Goal: Transaction & Acquisition: Purchase product/service

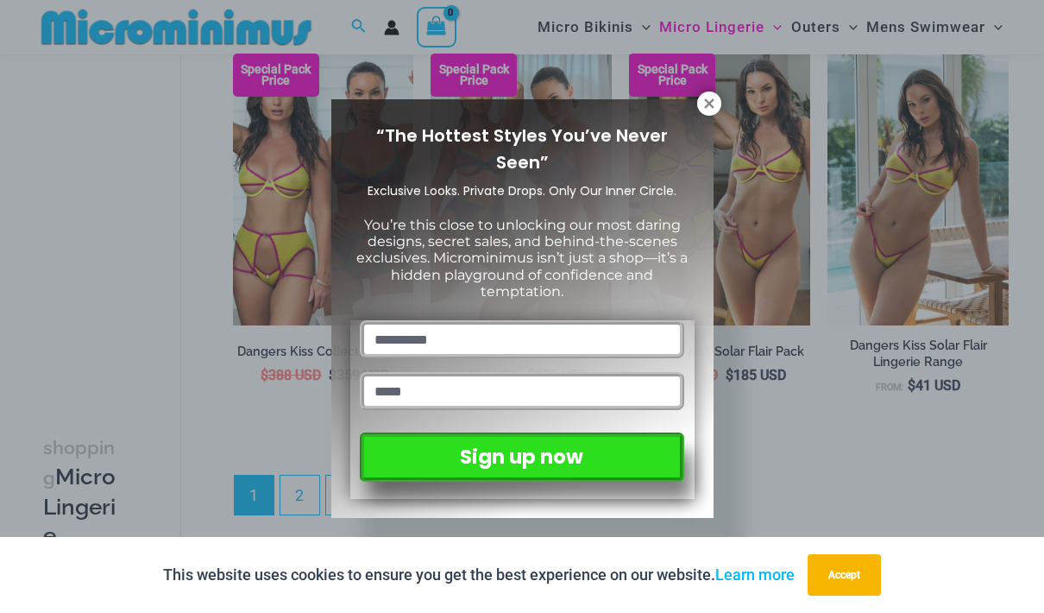
scroll to position [3413, 0]
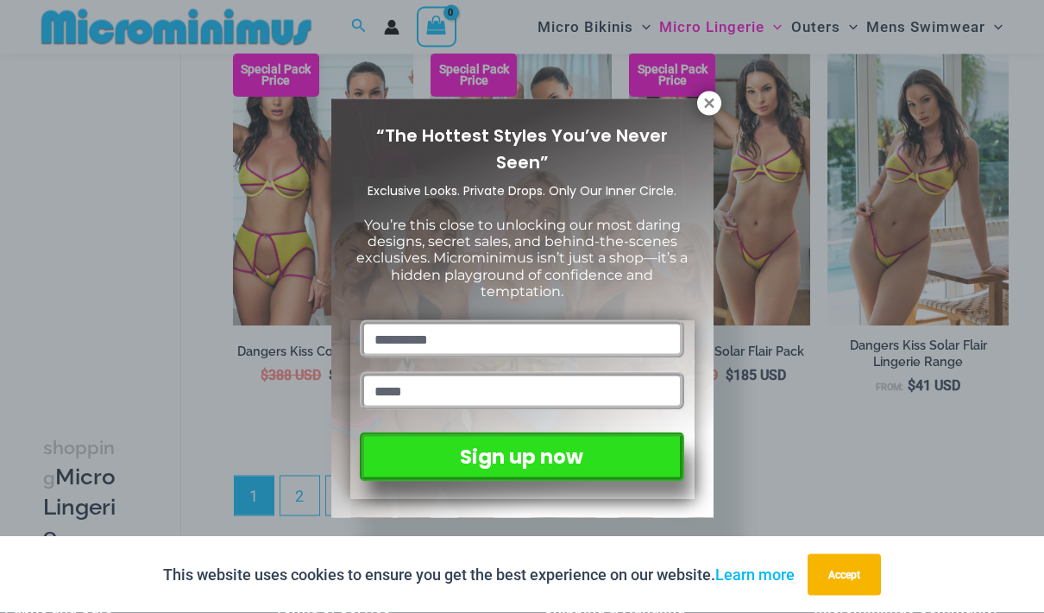
click at [705, 106] on icon at bounding box center [708, 102] width 9 height 9
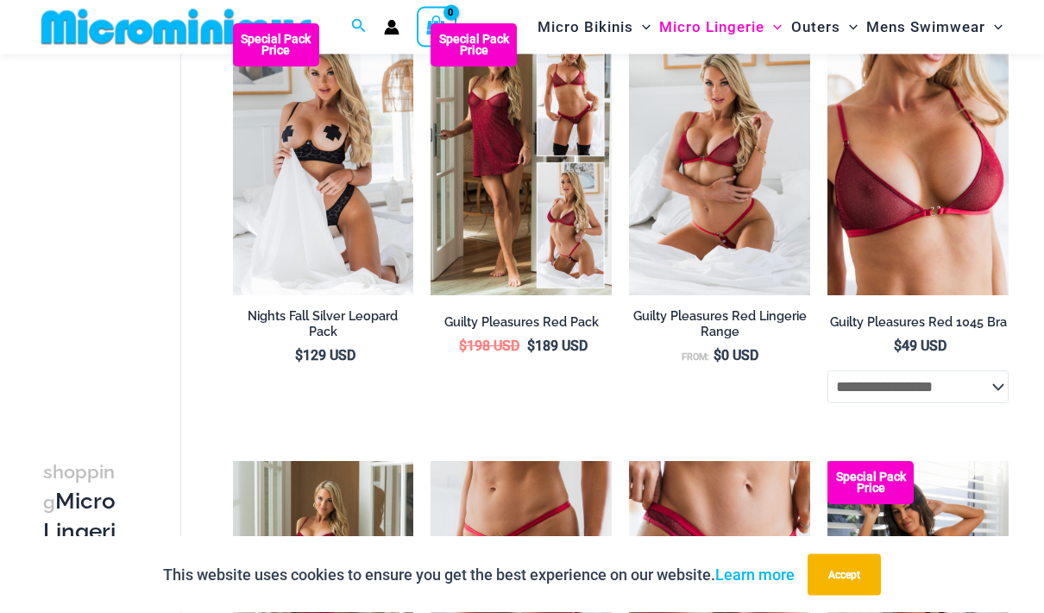
scroll to position [0, 0]
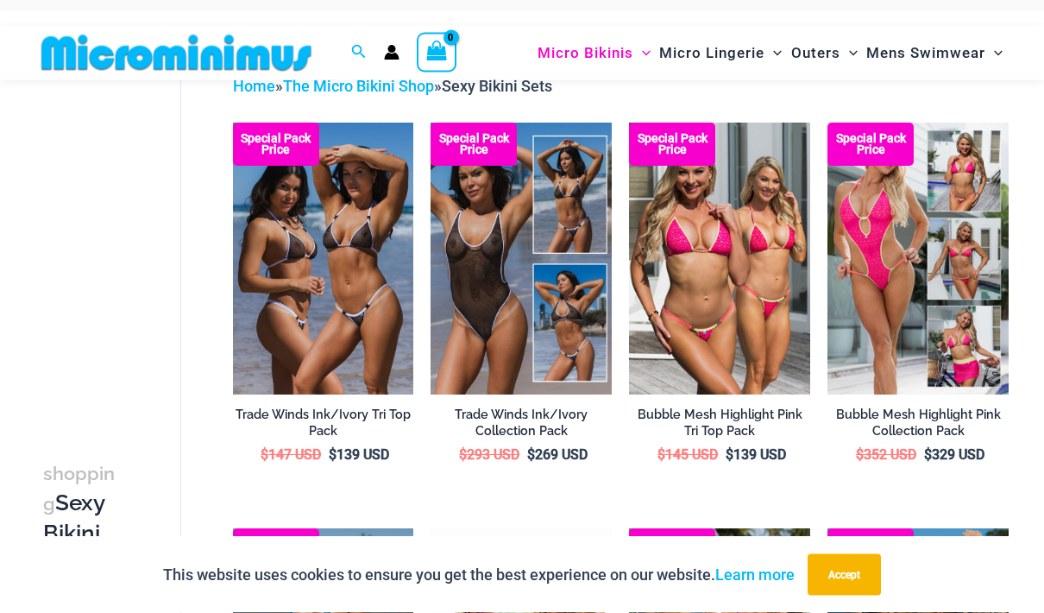
scroll to position [71, 0]
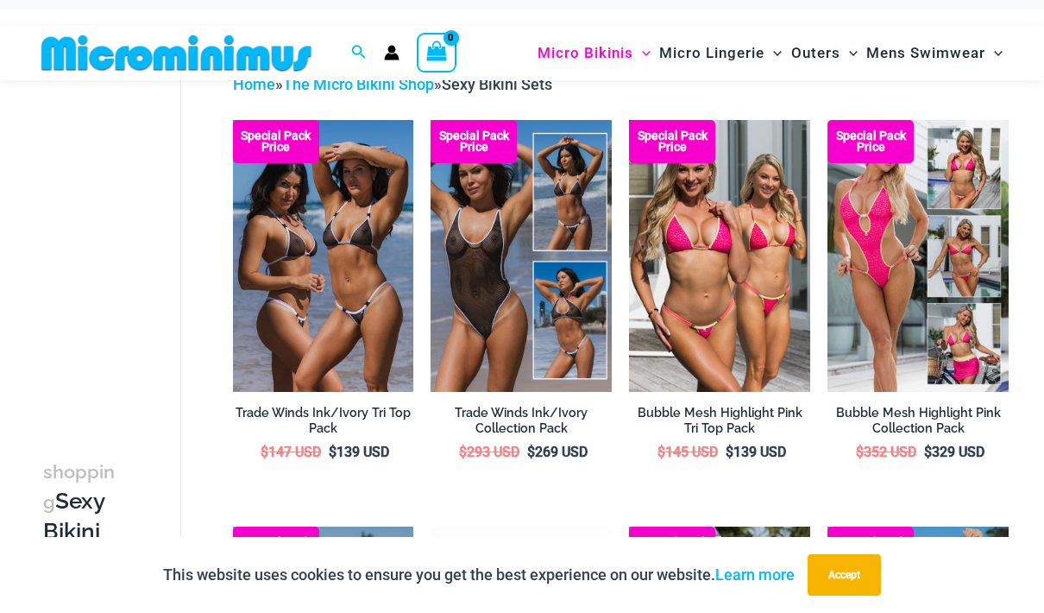
click at [431, 120] on img at bounding box center [431, 120] width 0 height 0
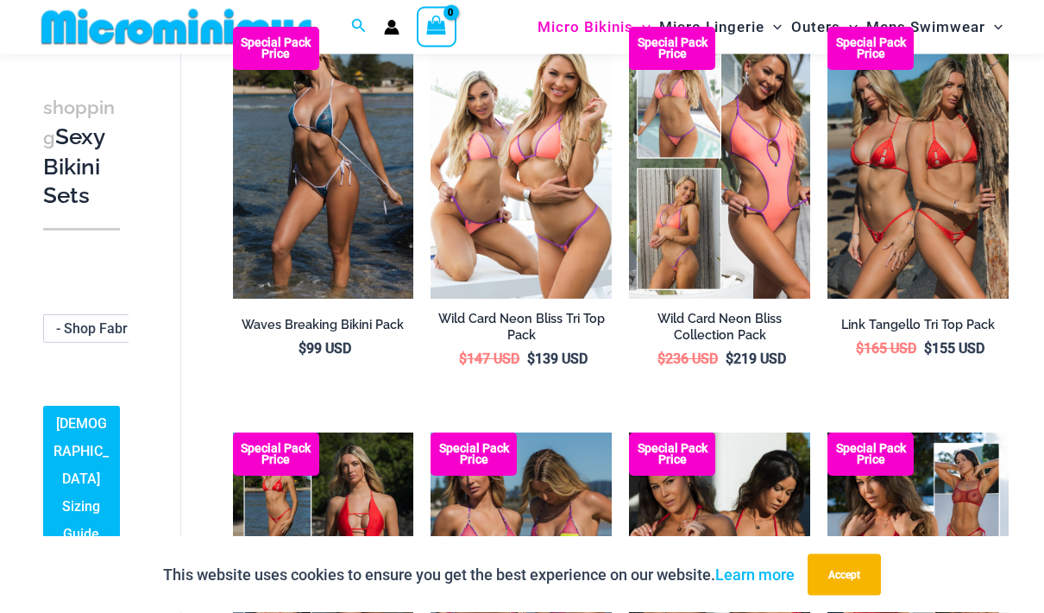
scroll to position [570, 0]
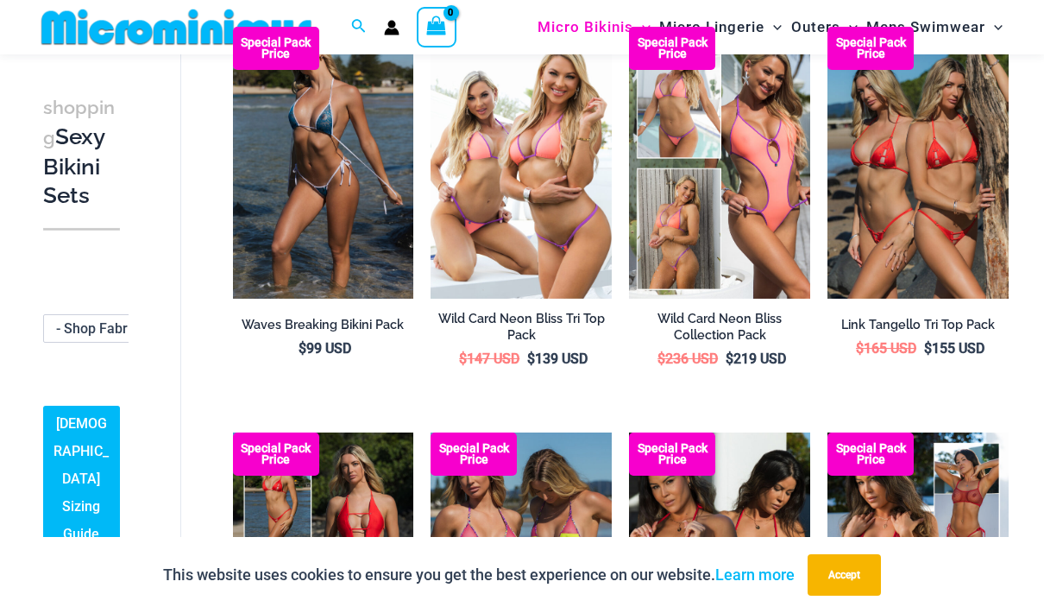
click at [828, 27] on img at bounding box center [828, 27] width 0 height 0
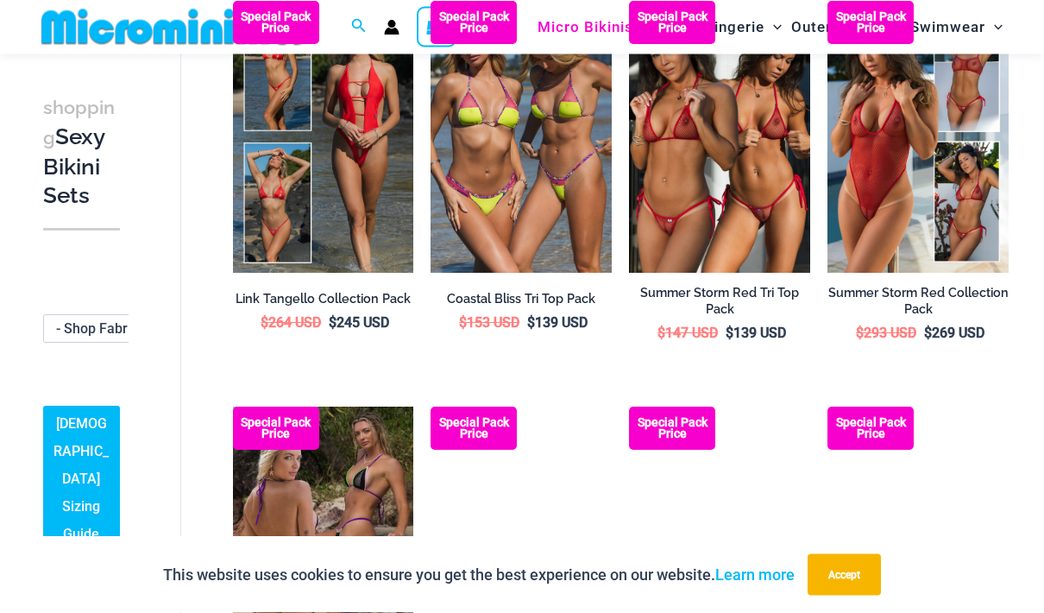
scroll to position [1002, 0]
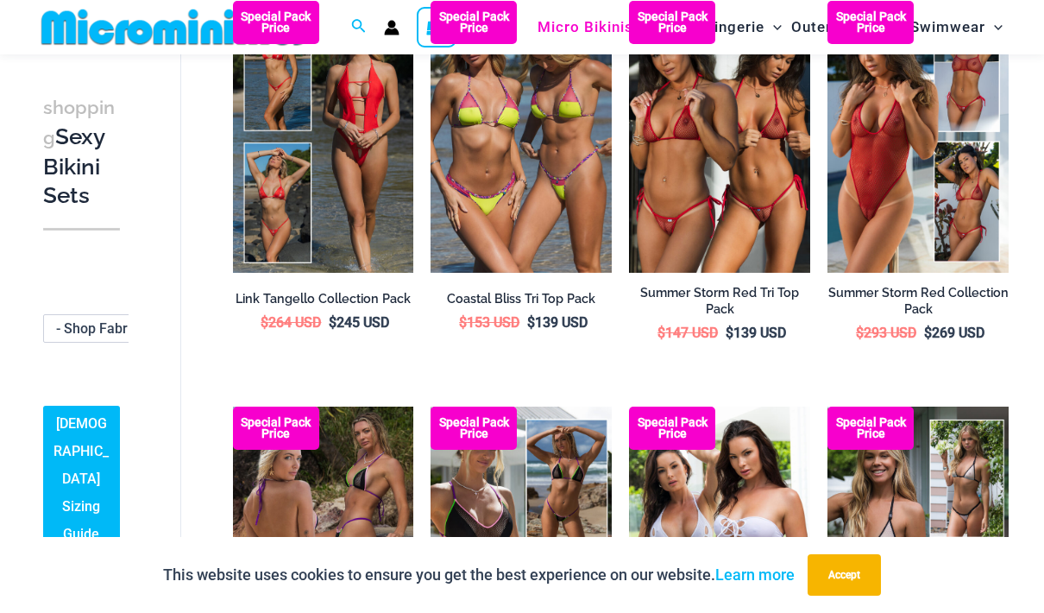
click at [629, 1] on img at bounding box center [629, 1] width 0 height 0
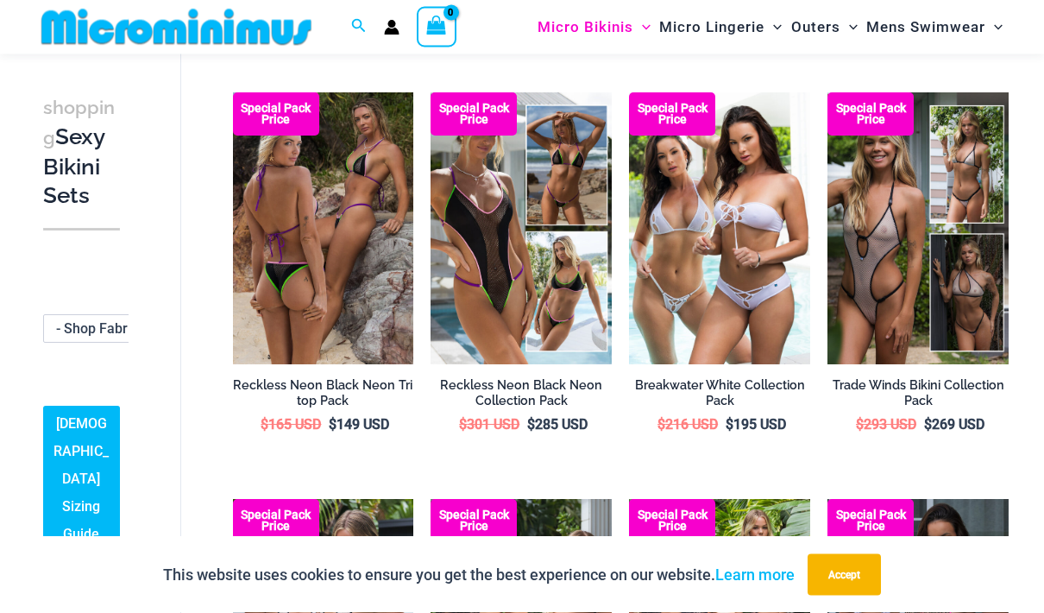
scroll to position [1316, 0]
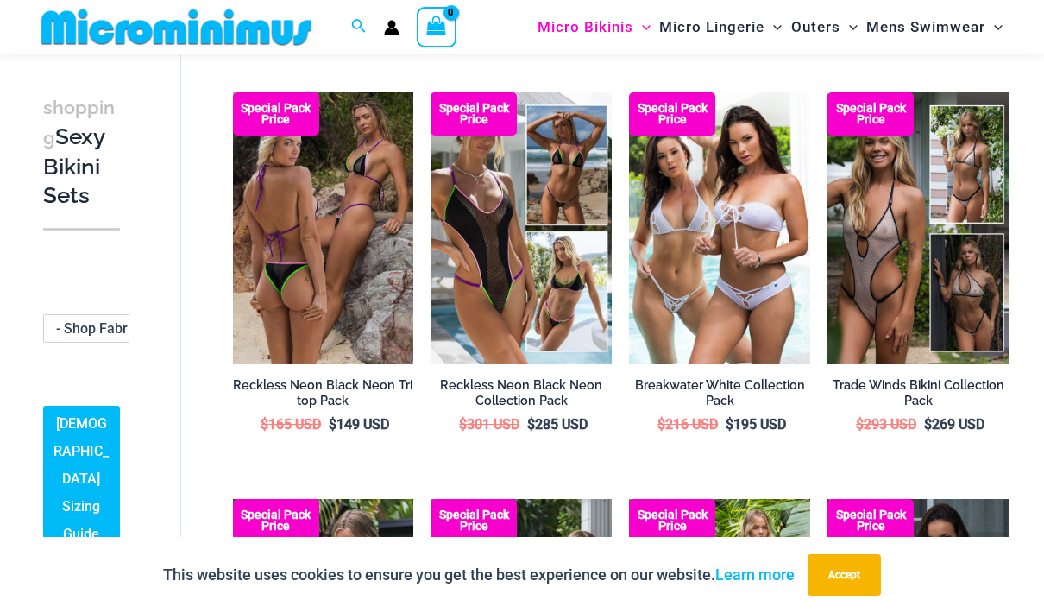
click at [828, 92] on img at bounding box center [828, 92] width 0 height 0
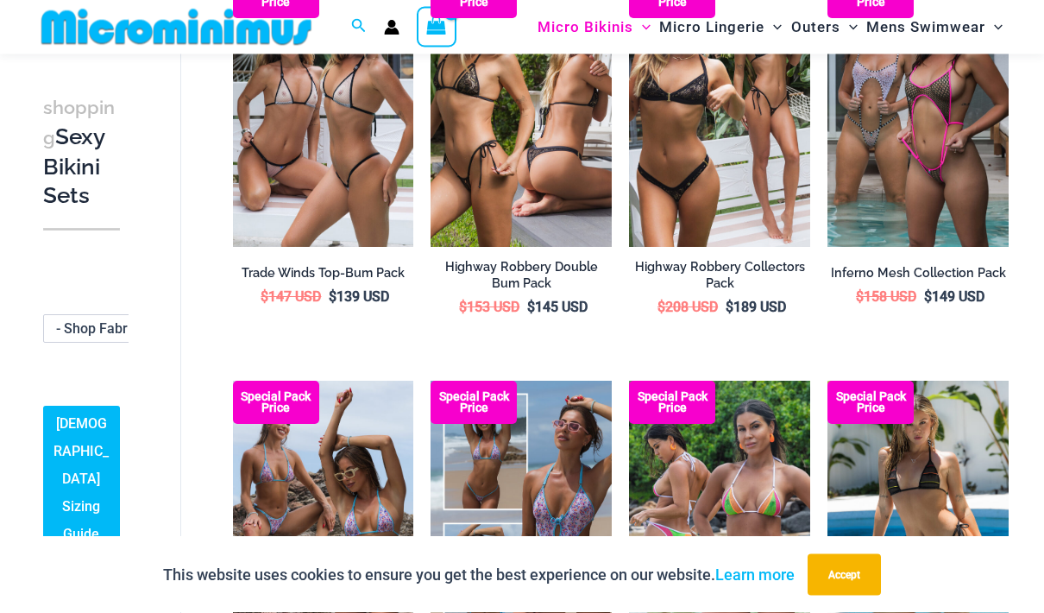
scroll to position [1840, 0]
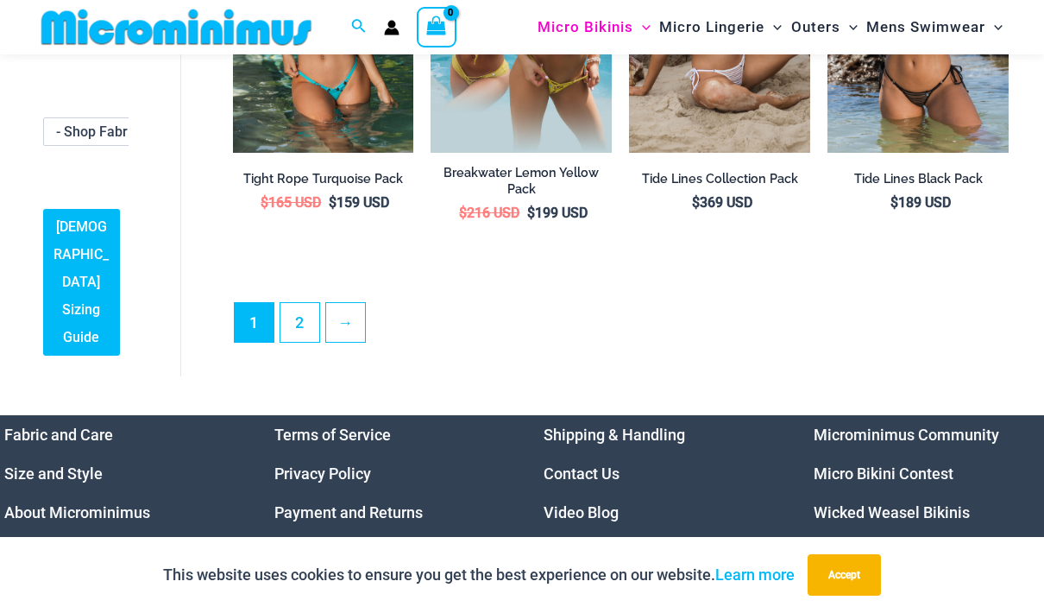
scroll to position [3151, 0]
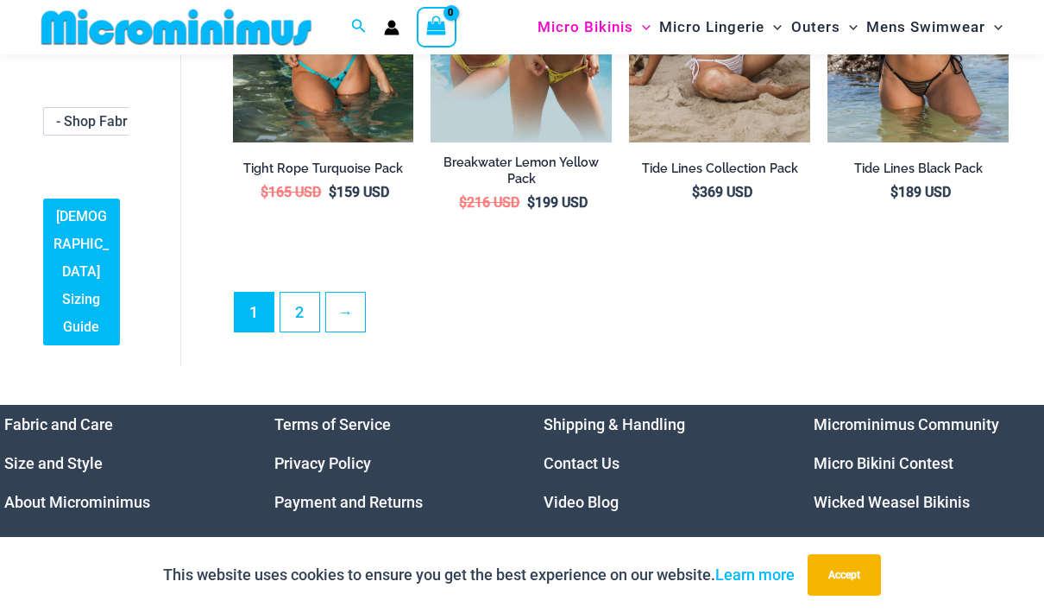
click at [294, 293] on link "2" at bounding box center [299, 312] width 39 height 39
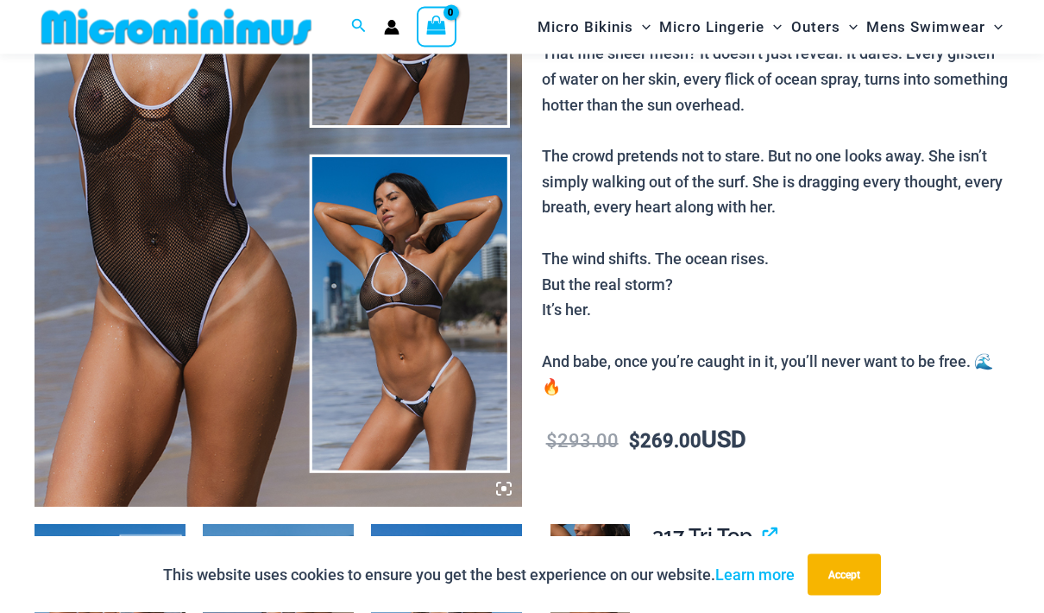
scroll to position [330, 0]
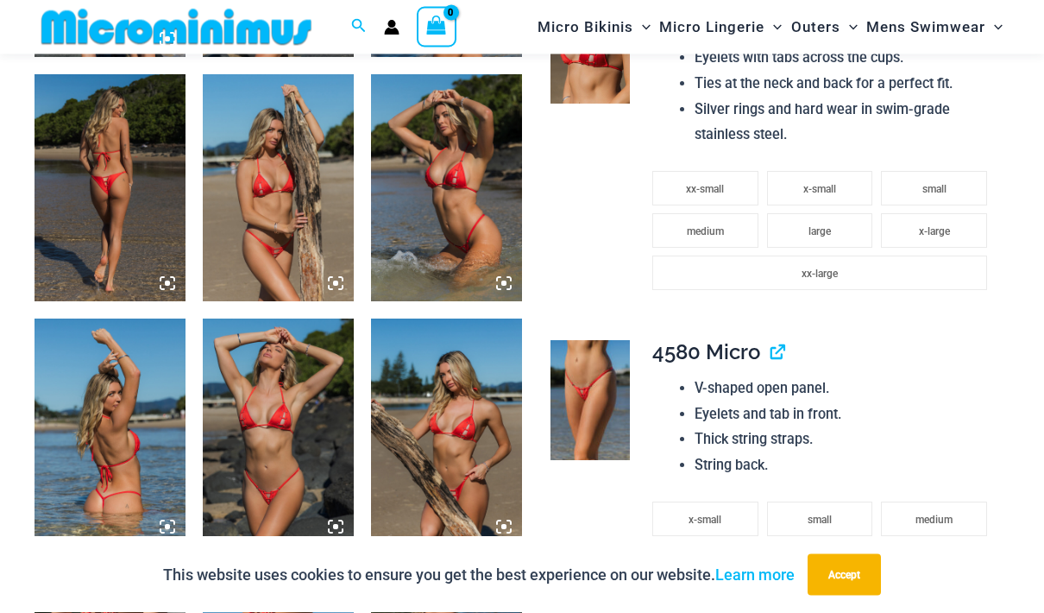
scroll to position [1026, 0]
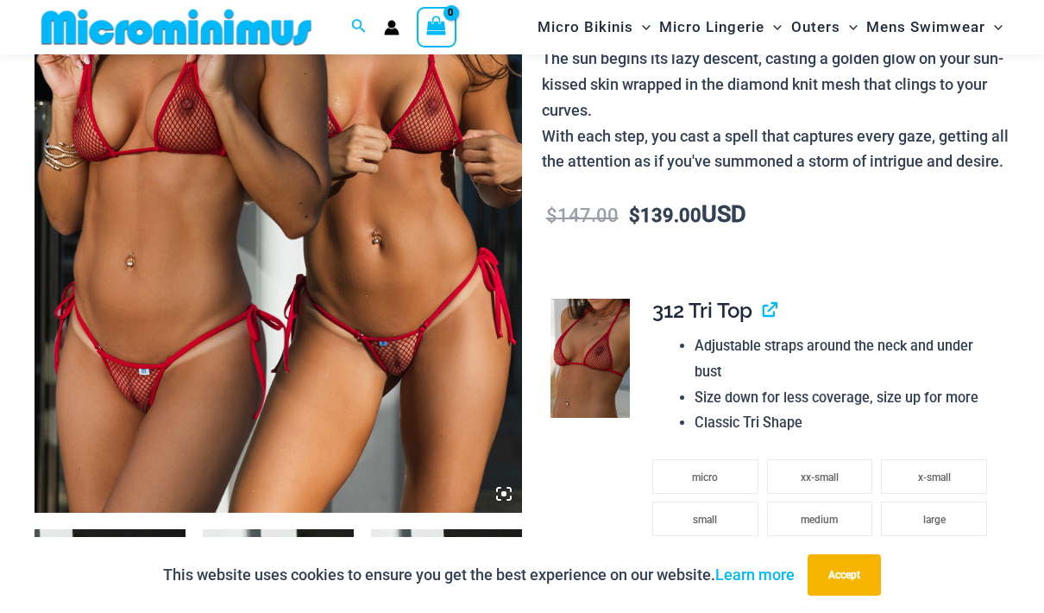
scroll to position [387, 0]
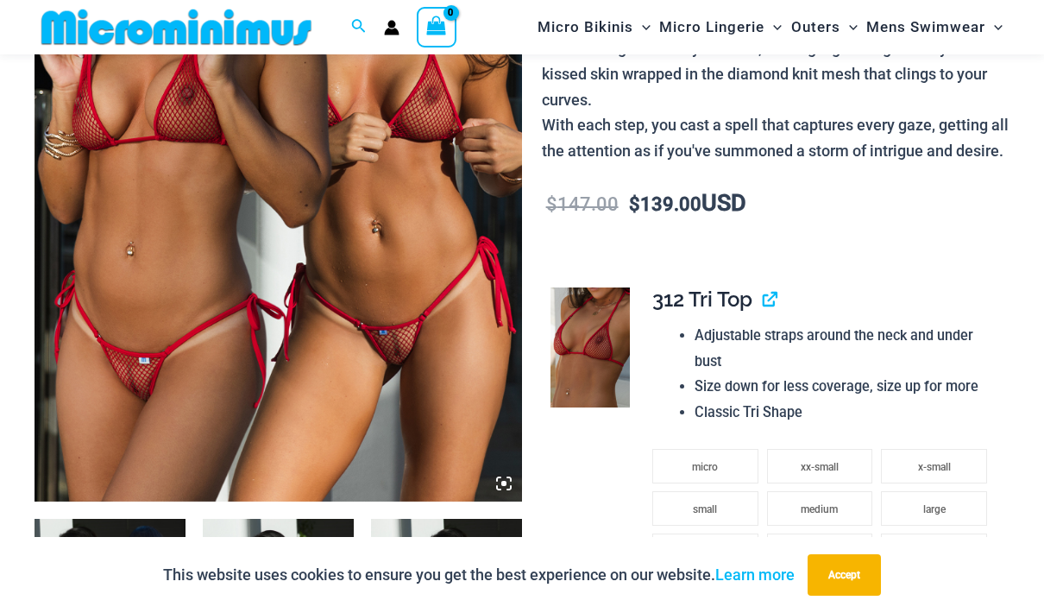
click at [507, 491] on img at bounding box center [279, 136] width 488 height 732
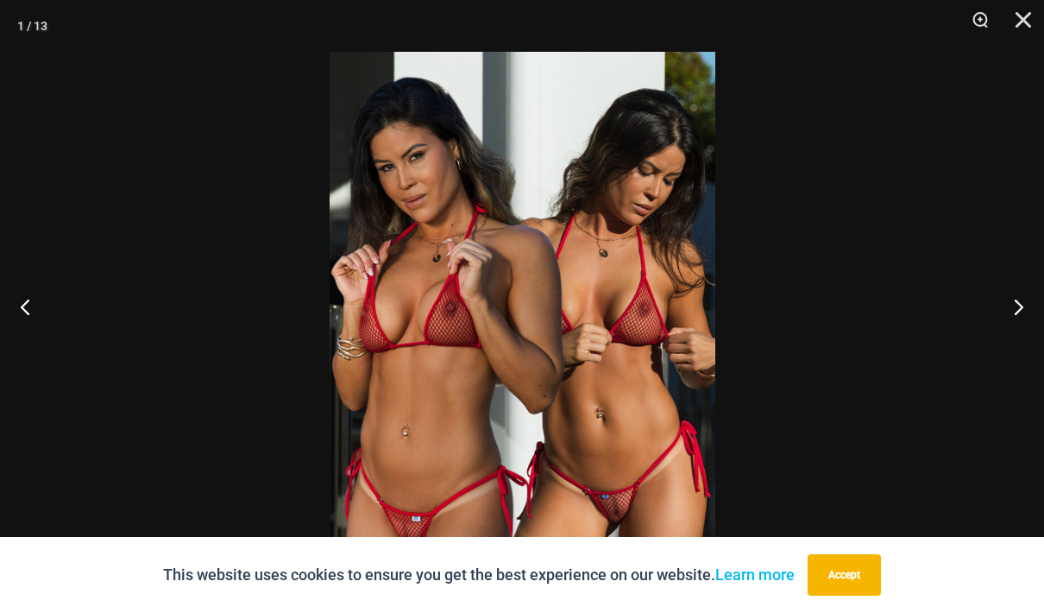
click at [1021, 25] on button "Close" at bounding box center [1017, 26] width 43 height 52
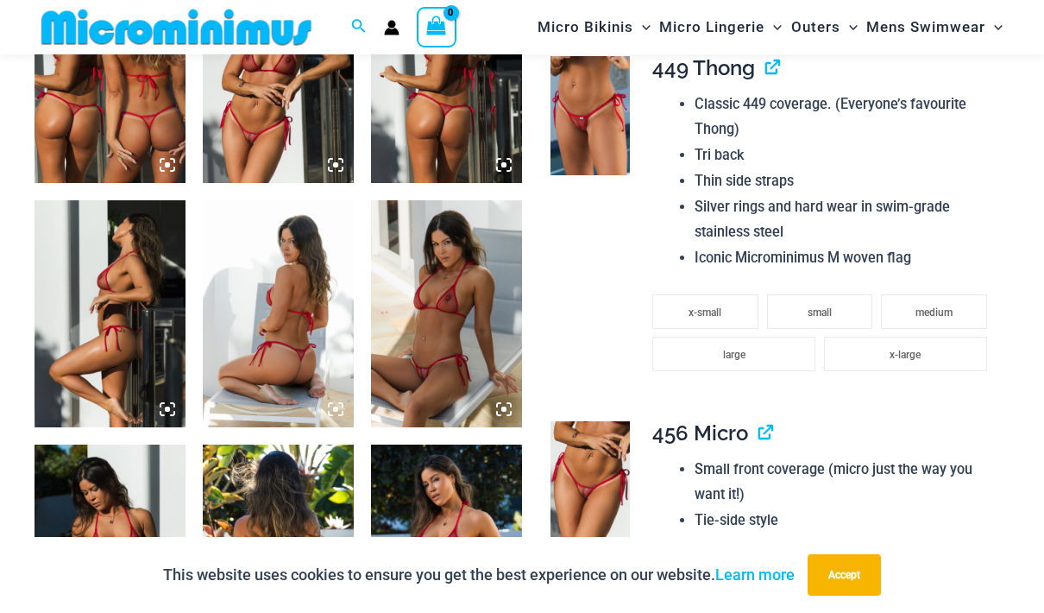
scroll to position [910, 0]
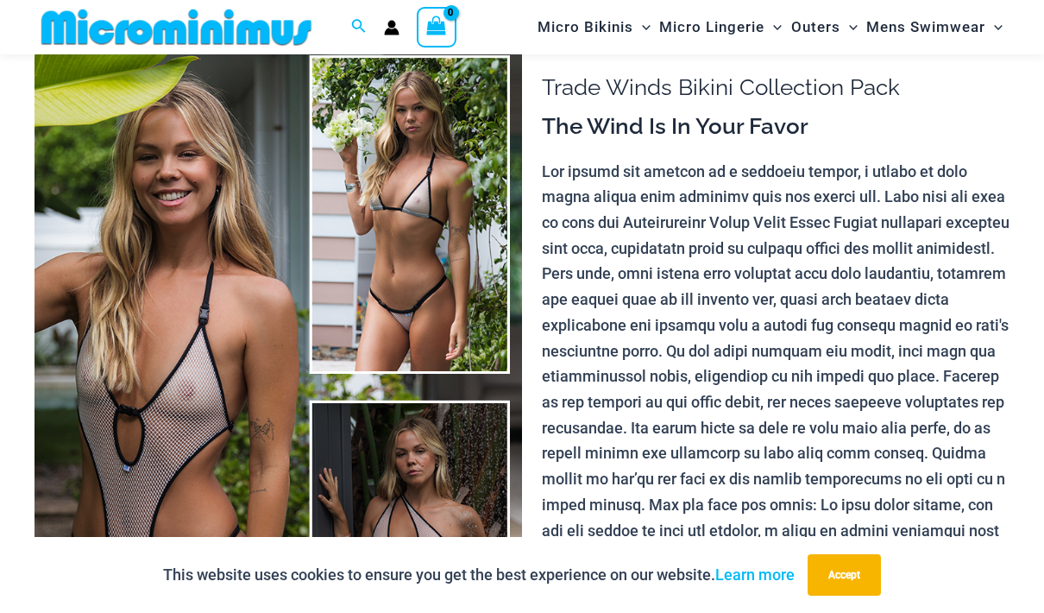
scroll to position [118, 0]
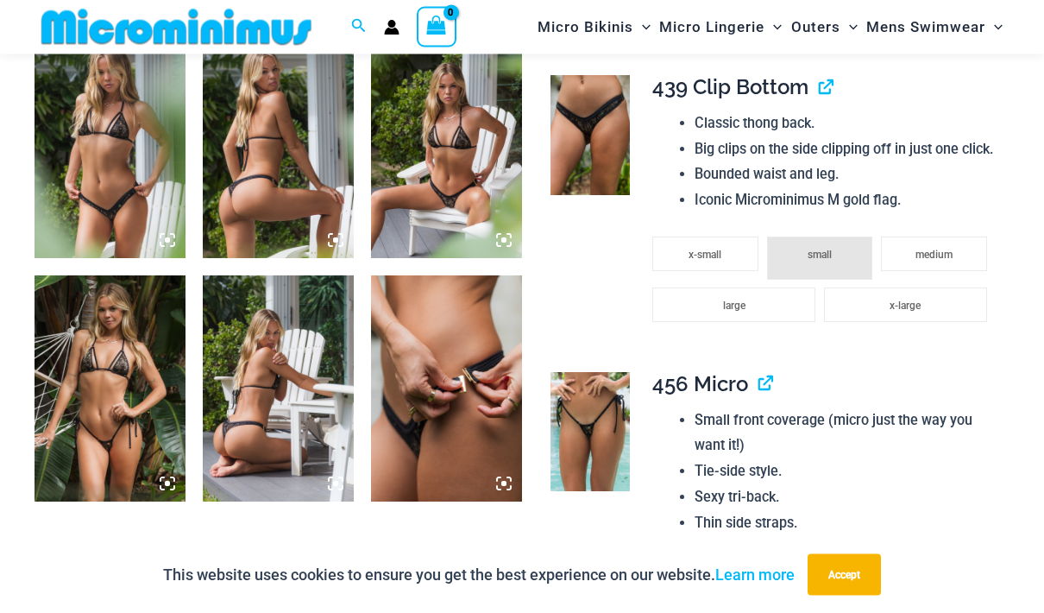
scroll to position [1032, 0]
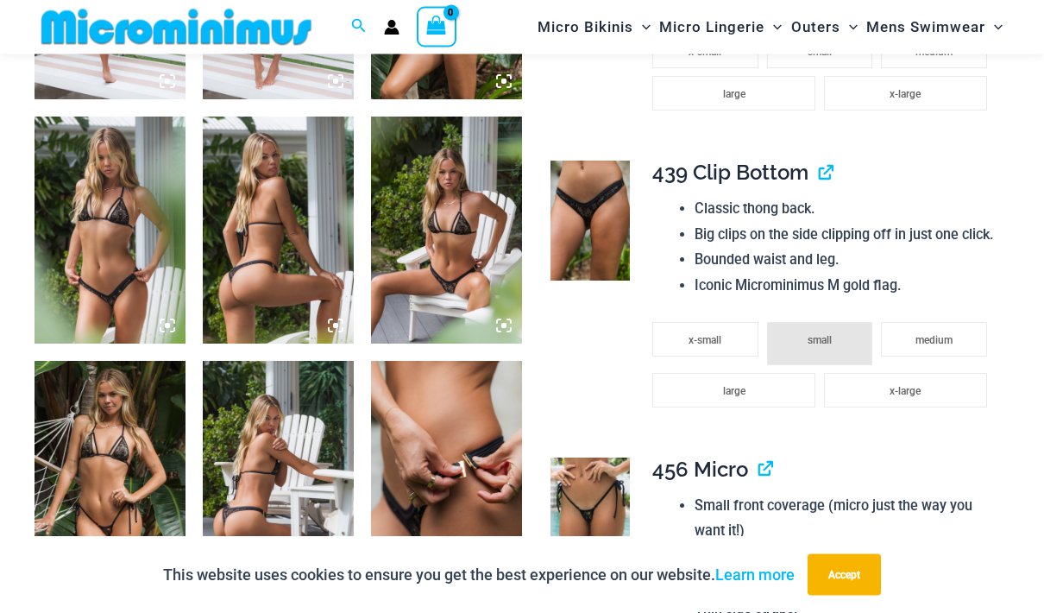
click at [495, 333] on img at bounding box center [446, 230] width 151 height 227
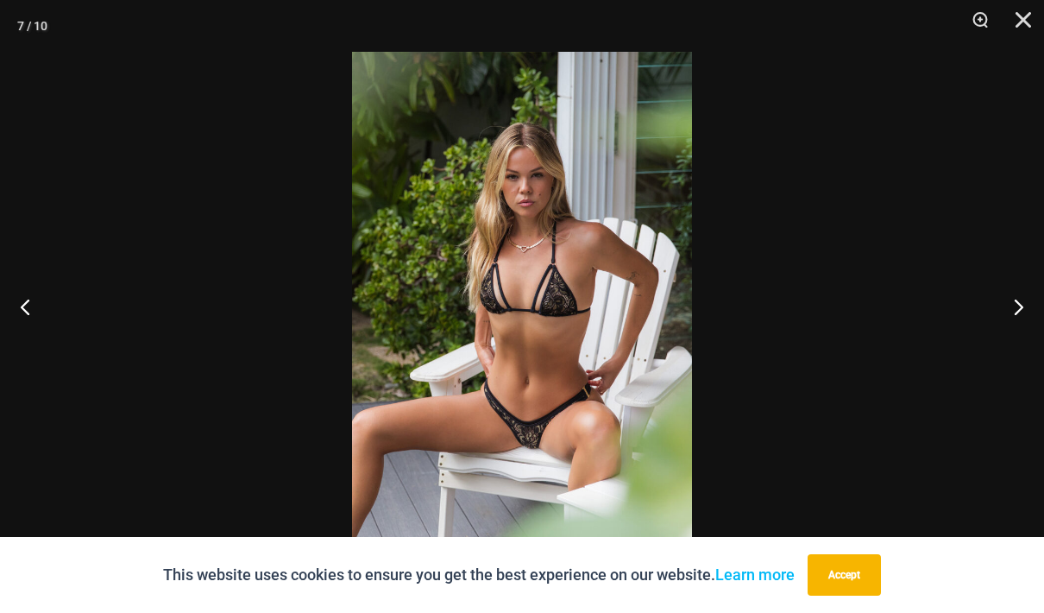
click at [1004, 27] on button "Close" at bounding box center [1017, 26] width 43 height 52
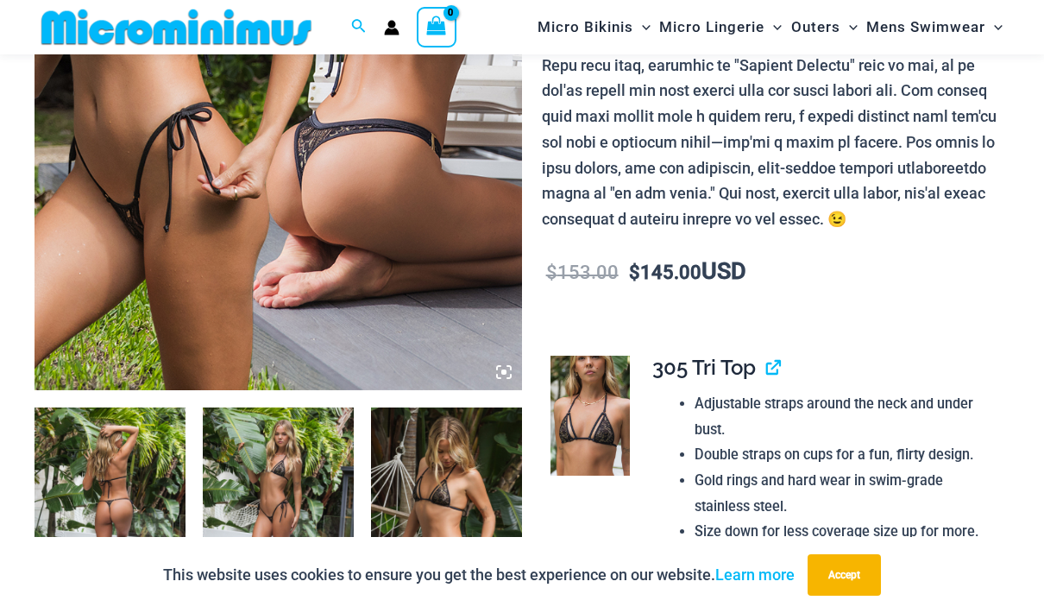
scroll to position [407, 0]
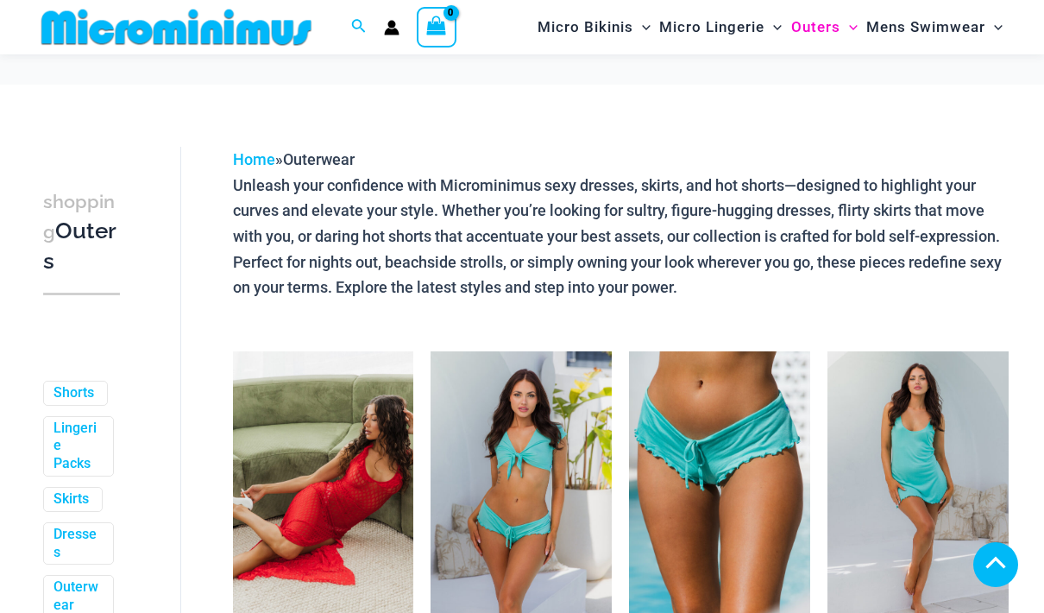
scroll to position [2879, 0]
